Goal: Navigation & Orientation: Find specific page/section

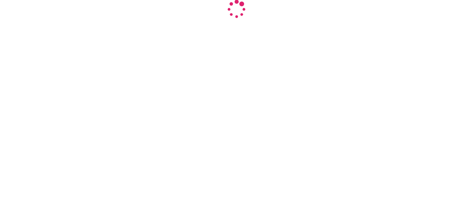
select select "INR"
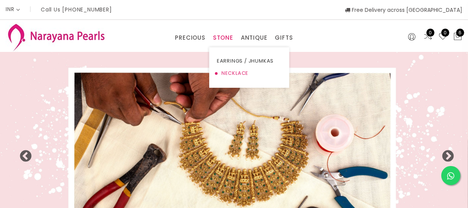
click at [226, 72] on link "NECKLACE" at bounding box center [249, 73] width 65 height 12
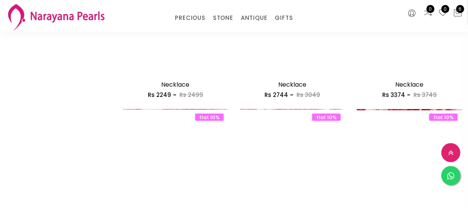
scroll to position [970, 0]
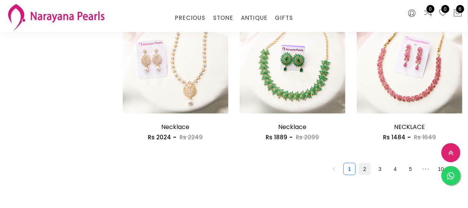
click at [360, 170] on link "2" at bounding box center [364, 168] width 11 height 11
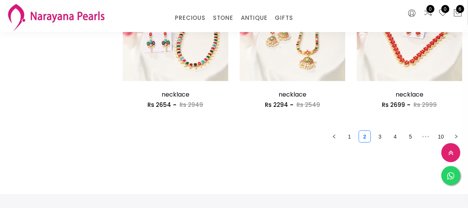
scroll to position [1004, 0]
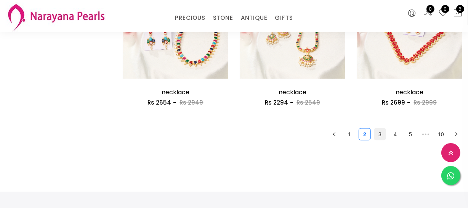
click at [379, 132] on link "3" at bounding box center [379, 133] width 11 height 11
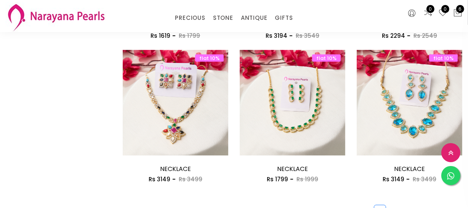
scroll to position [970, 0]
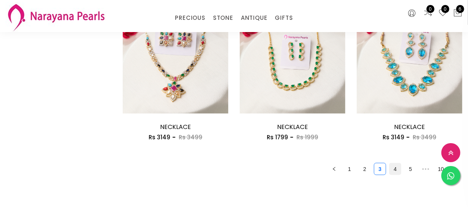
click at [391, 163] on link "4" at bounding box center [394, 168] width 11 height 11
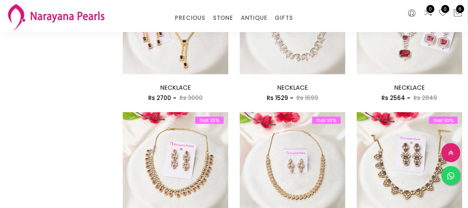
scroll to position [1039, 0]
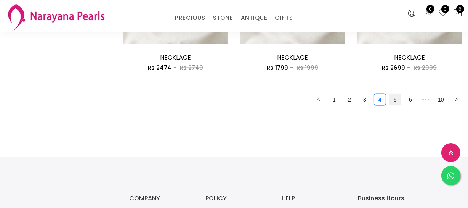
click at [394, 95] on link "5" at bounding box center [394, 99] width 11 height 11
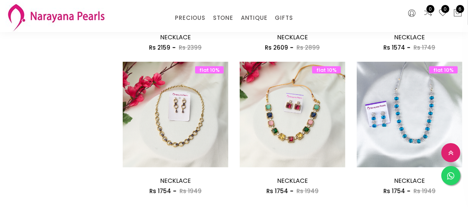
scroll to position [1004, 0]
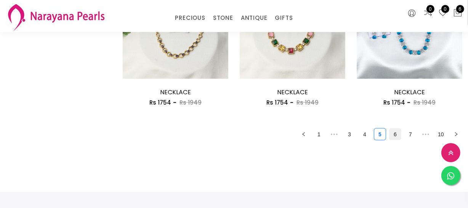
click at [389, 135] on link "6" at bounding box center [394, 133] width 11 height 11
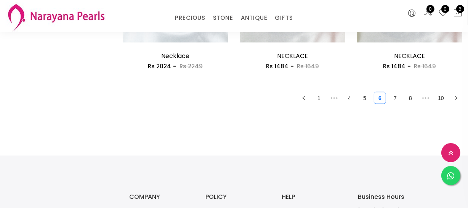
scroll to position [1039, 0]
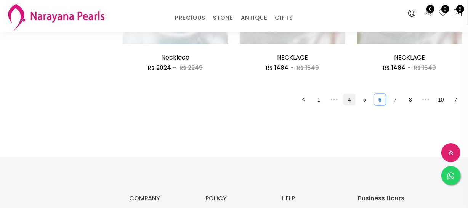
click at [348, 99] on link "4" at bounding box center [349, 99] width 11 height 11
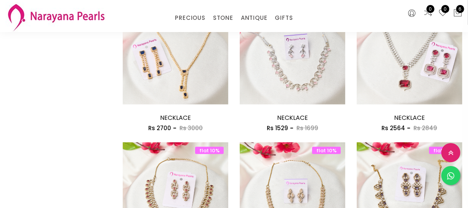
scroll to position [1009, 0]
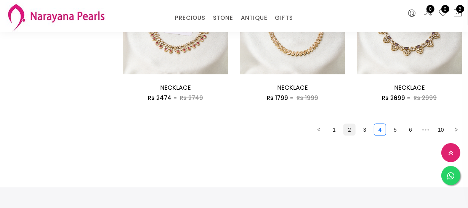
click at [346, 132] on link "2" at bounding box center [349, 129] width 11 height 11
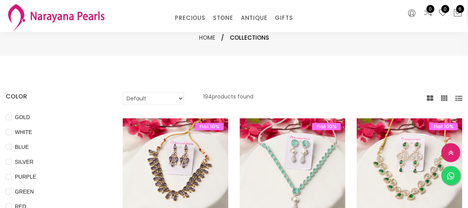
click at [346, 105] on div "Default Price - High to Low Price - Low to High 194 products found" at bounding box center [292, 98] width 339 height 13
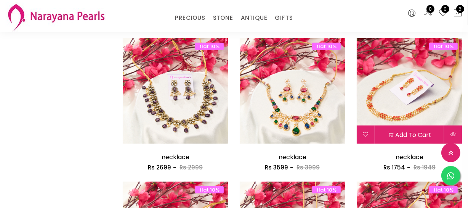
scroll to position [970, 0]
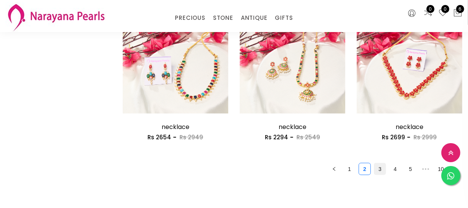
click at [379, 164] on link "3" at bounding box center [379, 168] width 11 height 11
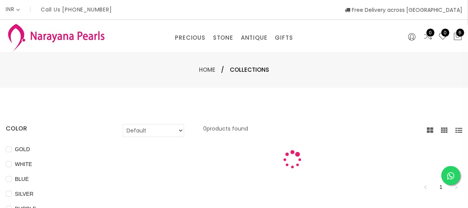
click at [379, 164] on div at bounding box center [292, 159] width 351 height 19
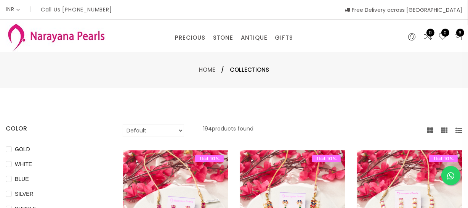
click at [322, 86] on div "Home / Collections" at bounding box center [234, 70] width 468 height 36
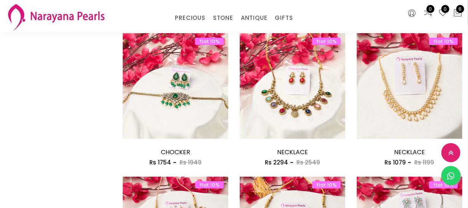
scroll to position [900, 0]
